Goal: Find specific page/section: Find specific page/section

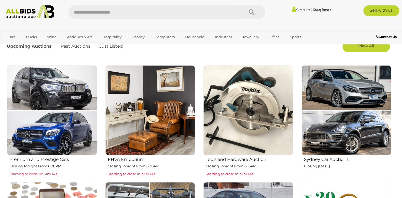
scroll to position [143, 0]
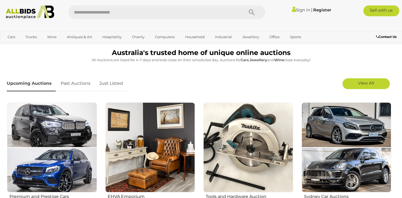
click at [93, 16] on input "text" at bounding box center [153, 12] width 170 height 14
type input "********"
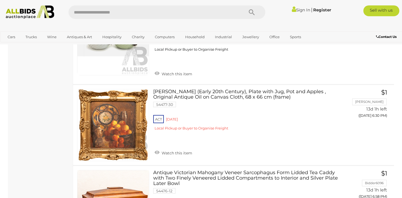
scroll to position [1171, 0]
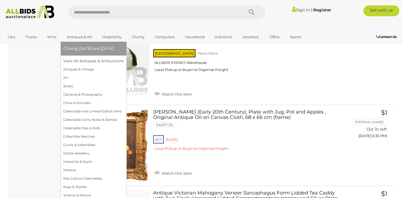
click at [83, 38] on link "Antiques & Art" at bounding box center [79, 36] width 32 height 9
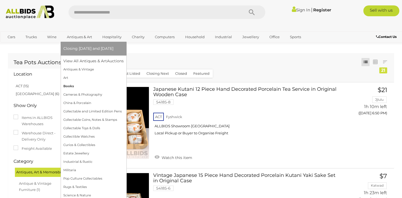
click at [83, 88] on link "Books" at bounding box center [93, 86] width 60 height 8
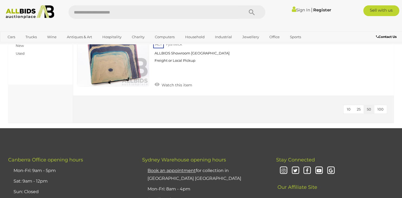
scroll to position [429, 0]
